Goal: Navigation & Orientation: Find specific page/section

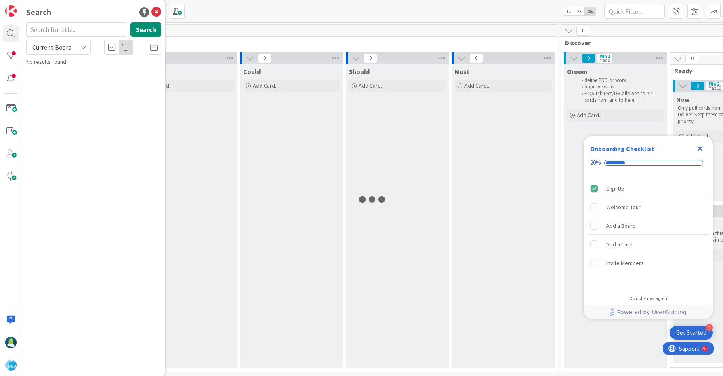
click at [193, 139] on div "Won't Add Card..." at bounding box center [185, 215] width 103 height 303
